Goal: Task Accomplishment & Management: Use online tool/utility

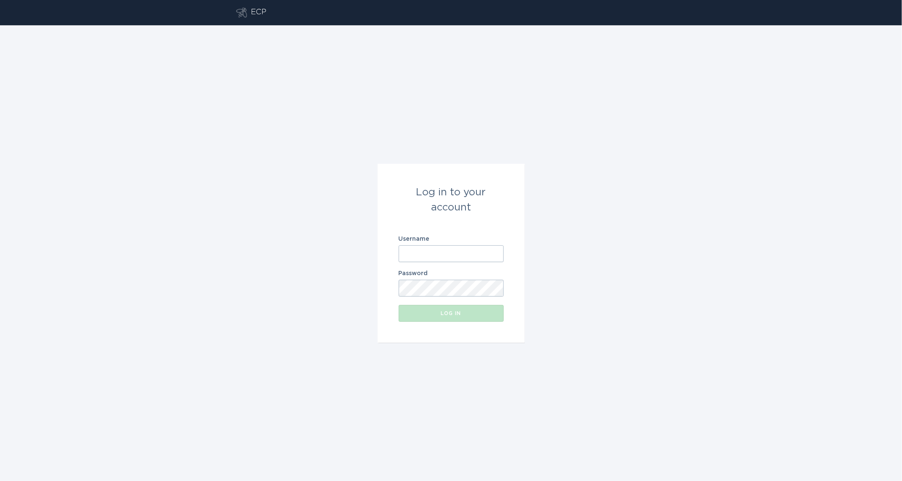
click at [428, 257] on input "Username" at bounding box center [451, 253] width 105 height 17
type input "[EMAIL_ADDRESS][DOMAIN_NAME]"
click at [399, 305] on button "Log in" at bounding box center [451, 313] width 105 height 17
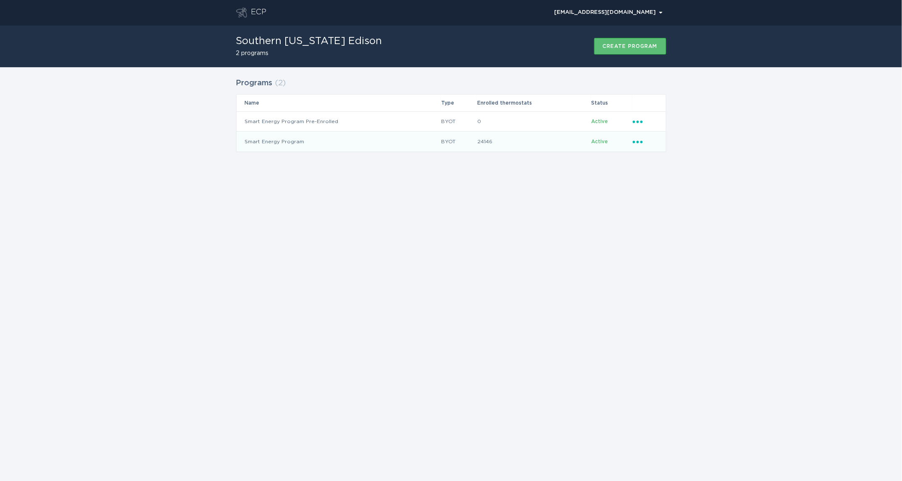
click at [641, 139] on icon "Ellipsis" at bounding box center [639, 140] width 12 height 7
click at [646, 159] on div "Download thermostats list" at bounding box center [676, 156] width 87 height 19
click at [796, 177] on div "ECP [EMAIL_ADDRESS][DOMAIN_NAME] Chevron Southern [US_STATE] Edison 2 programs …" at bounding box center [451, 240] width 902 height 481
drag, startPoint x: 684, startPoint y: 163, endPoint x: 669, endPoint y: 153, distance: 17.5
click at [683, 162] on div "Programs ( 2 ) Name Type Enrolled thermostats Status Smart Energy Program Pre-E…" at bounding box center [451, 120] width 902 height 106
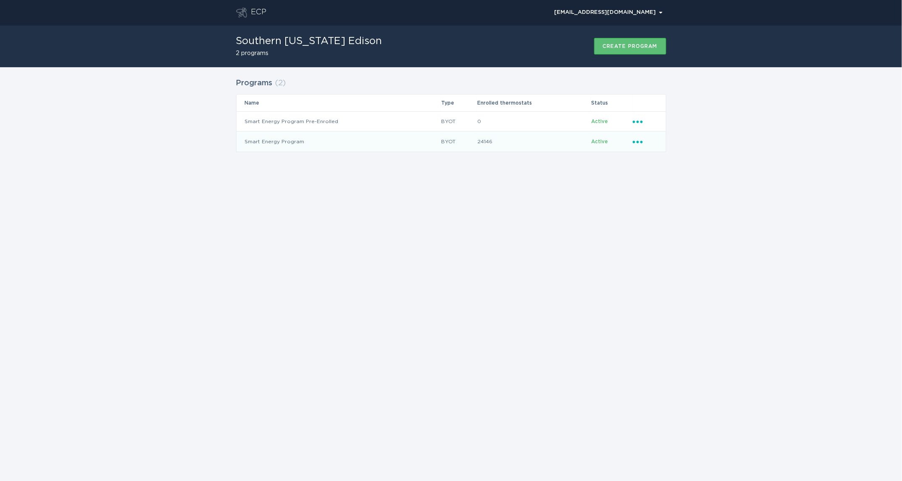
click at [638, 145] on div "Ellipsis" at bounding box center [645, 141] width 25 height 9
click at [654, 158] on div "Download thermostats list" at bounding box center [676, 156] width 87 height 19
click at [663, 205] on div "Download new applicants" at bounding box center [676, 214] width 87 height 19
drag, startPoint x: 767, startPoint y: 172, endPoint x: 738, endPoint y: 164, distance: 29.7
click at [766, 171] on div "Programs ( 2 ) Name Type Enrolled thermostats Status Smart Energy Program Pre-E…" at bounding box center [451, 120] width 902 height 106
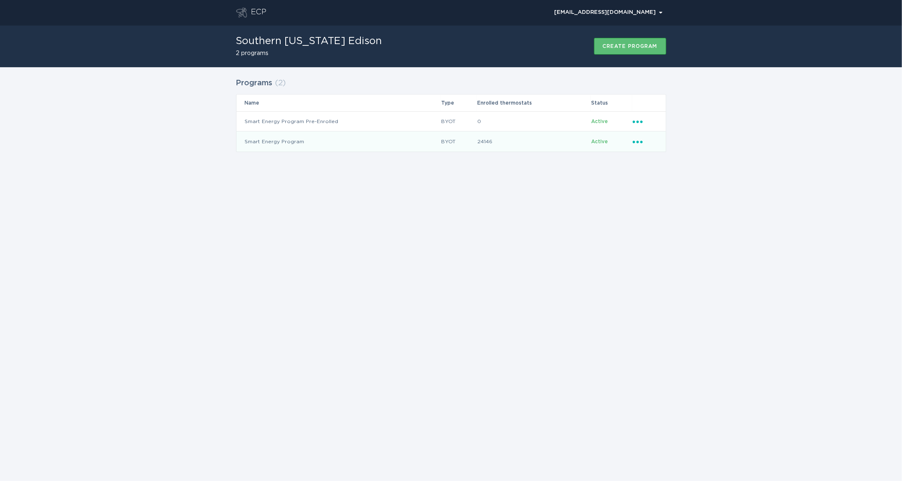
click at [641, 142] on icon "Popover menu" at bounding box center [638, 142] width 10 height 3
click at [681, 216] on div "Download new applicants" at bounding box center [676, 214] width 87 height 19
click at [551, 145] on td "24146" at bounding box center [534, 142] width 114 height 20
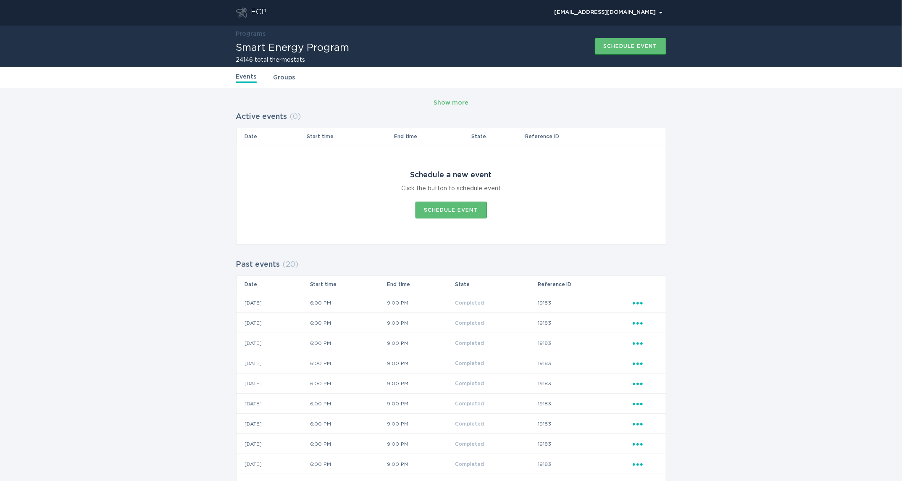
click at [274, 76] on link "Groups" at bounding box center [285, 77] width 22 height 9
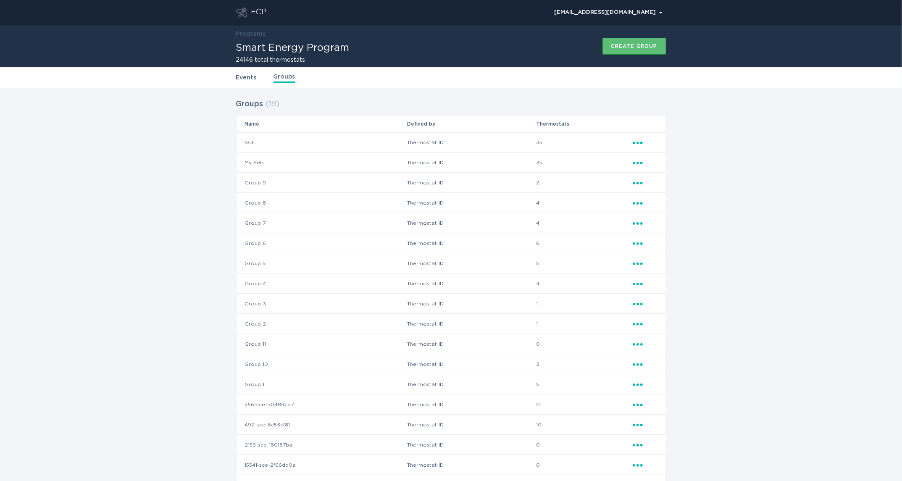
click at [247, 76] on link "Events" at bounding box center [246, 77] width 21 height 9
click at [248, 75] on link "Events" at bounding box center [246, 77] width 21 height 9
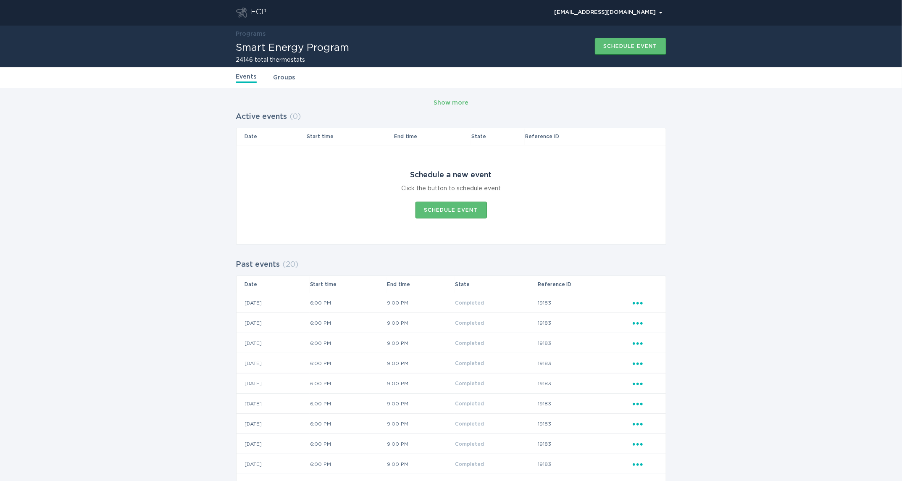
click at [251, 12] on div "ECP" at bounding box center [259, 13] width 16 height 10
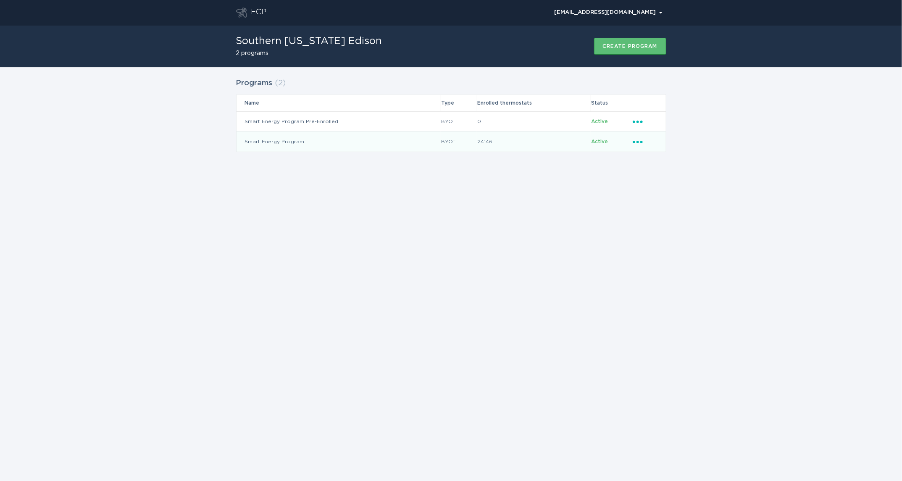
click at [470, 138] on td "BYOT" at bounding box center [459, 142] width 37 height 20
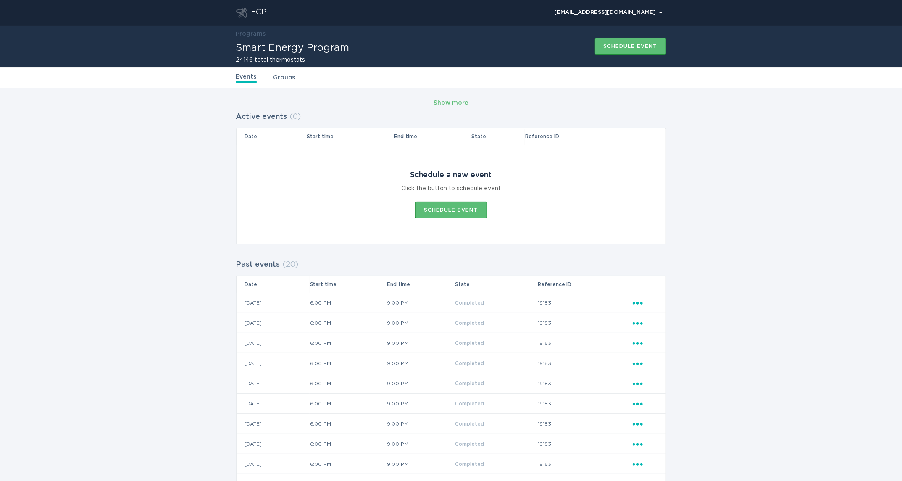
click at [237, 2] on header "ECP [EMAIL_ADDRESS][DOMAIN_NAME] Chevron" at bounding box center [451, 12] width 430 height 25
click at [243, 13] on icon "Go to dashboard" at bounding box center [241, 13] width 11 height 10
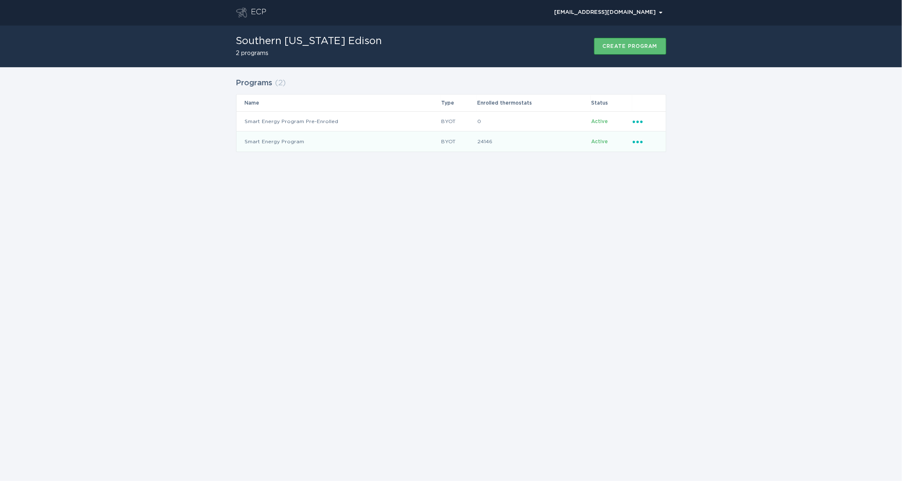
click at [638, 135] on td "Ellipsis" at bounding box center [649, 142] width 34 height 20
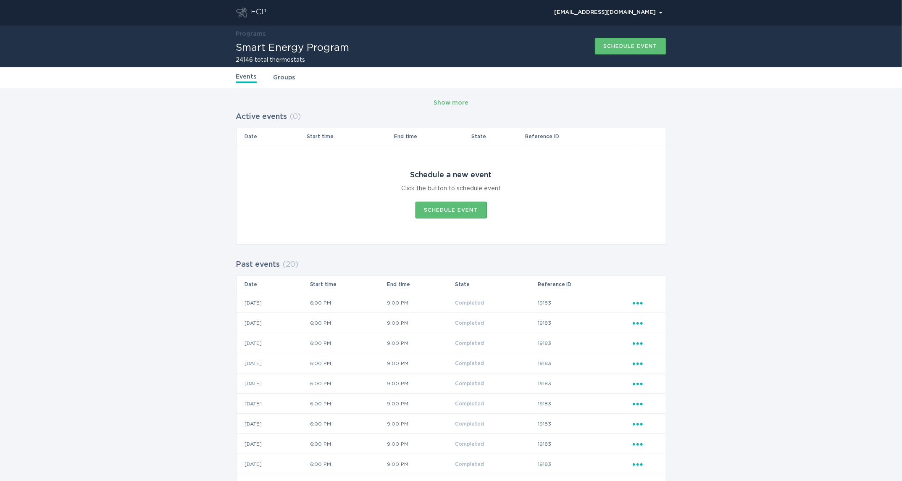
click at [265, 7] on header "ECP [EMAIL_ADDRESS][DOMAIN_NAME] Chevron" at bounding box center [451, 12] width 430 height 25
click at [262, 10] on div "ECP" at bounding box center [259, 13] width 16 height 10
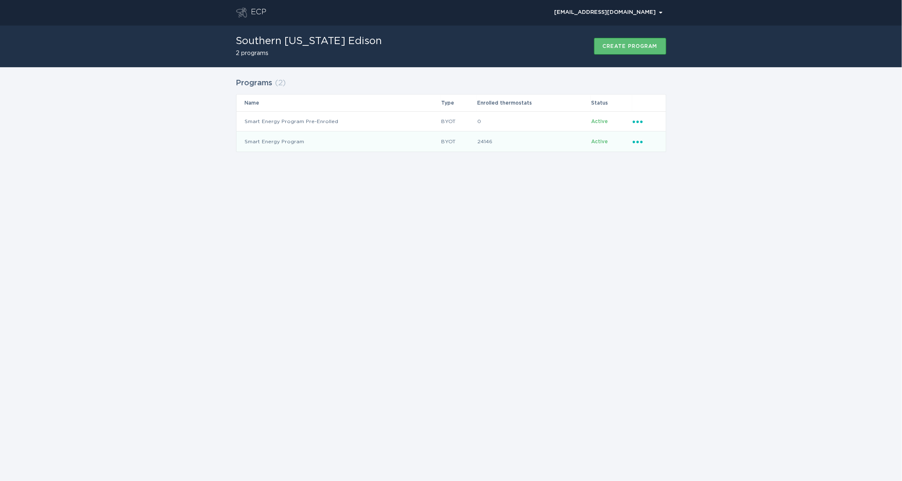
click at [627, 142] on td "Active" at bounding box center [611, 142] width 41 height 20
click at [640, 144] on div "Ellipsis" at bounding box center [645, 141] width 25 height 9
click at [675, 242] on div "Upload reviewed applicants" at bounding box center [676, 238] width 87 height 29
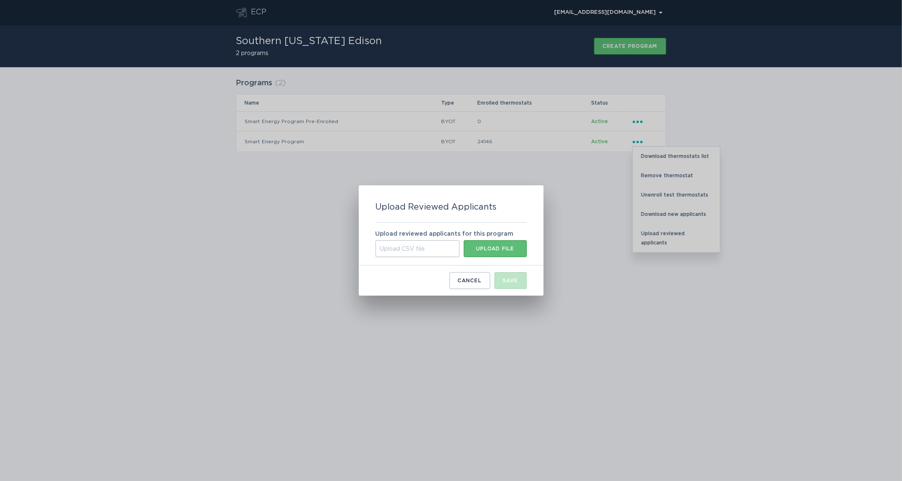
click at [395, 252] on div "Upload CSV file" at bounding box center [418, 248] width 84 height 17
click at [376, 240] on input "Upload CSV file Upload file" at bounding box center [376, 240] width 0 height 0
